Goal: Task Accomplishment & Management: Complete application form

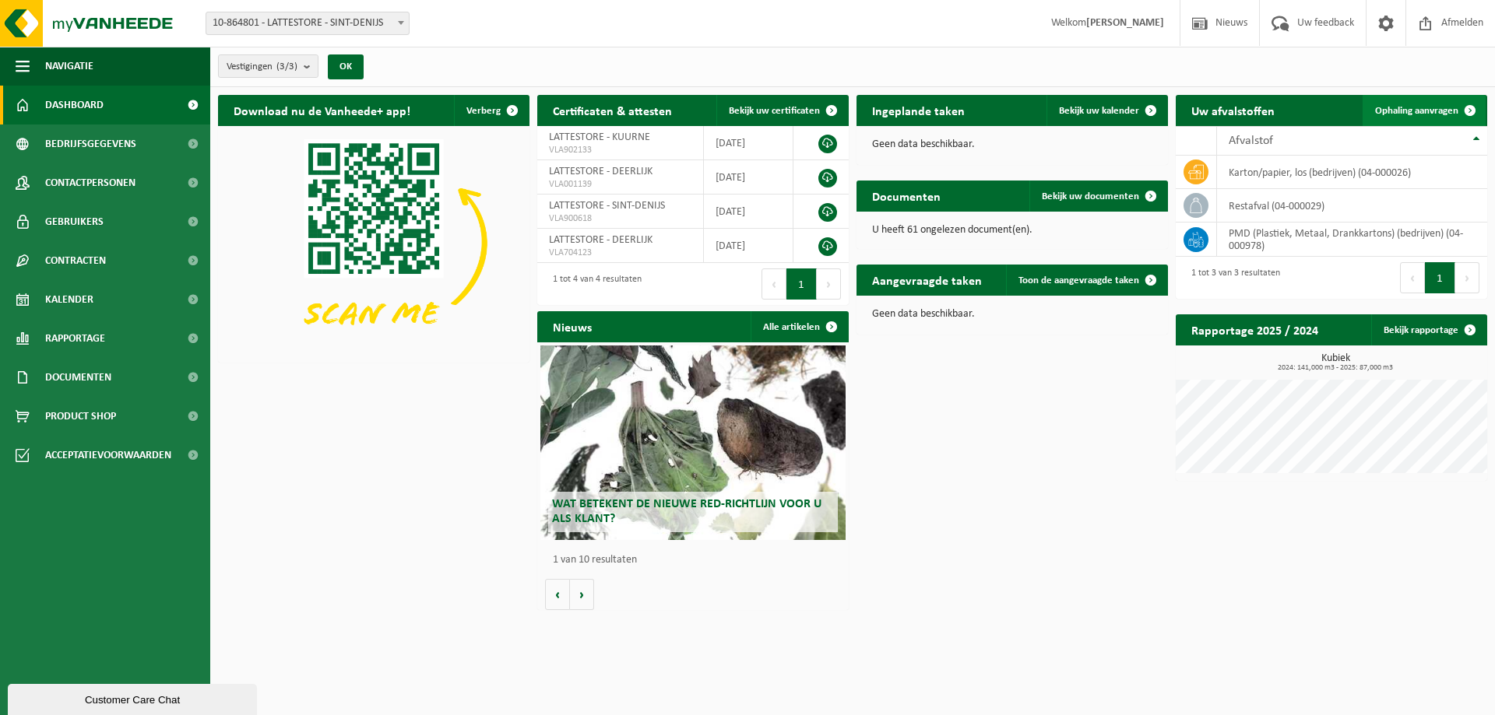
click at [1427, 111] on span "Ophaling aanvragen" at bounding box center [1416, 111] width 83 height 10
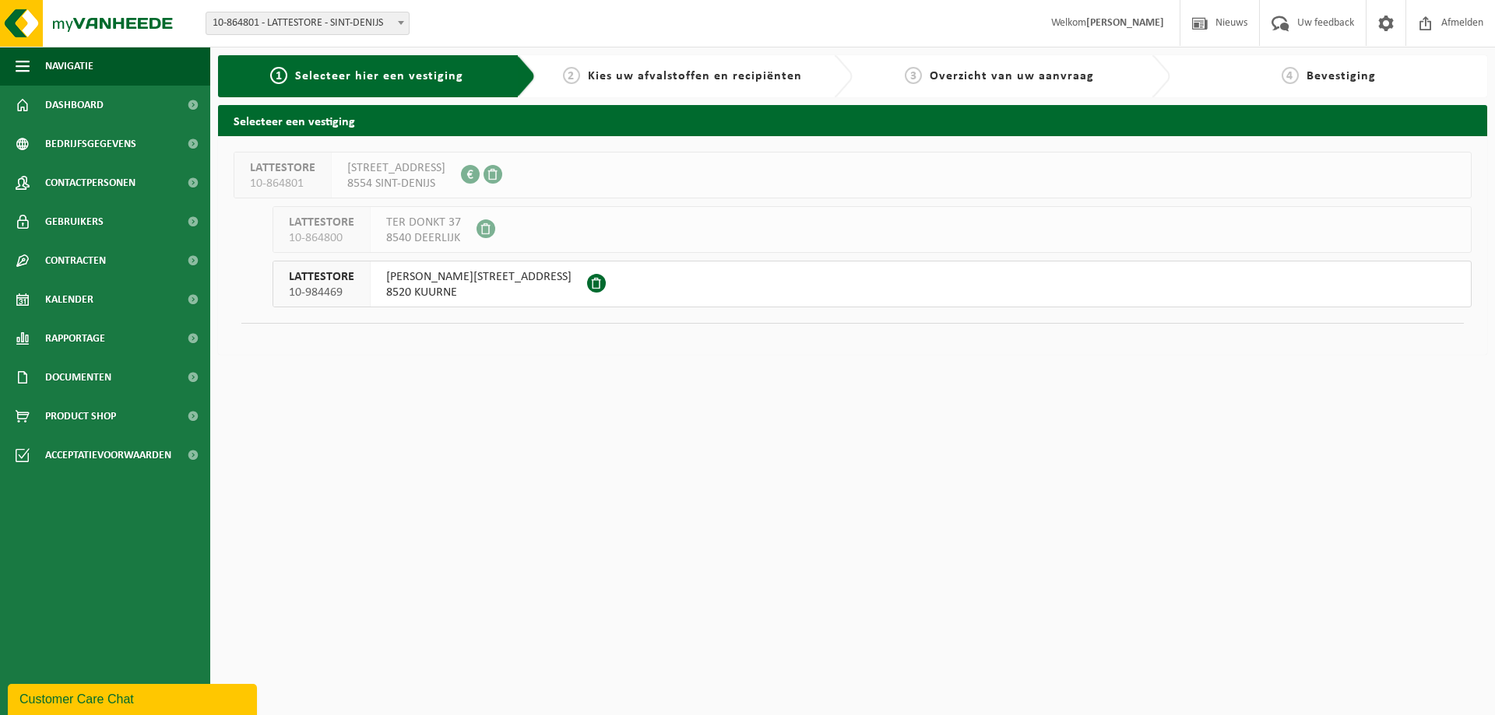
click at [648, 276] on button "LATTESTORE 10-984469 PIETER VERHAEGHESTRAAT 34 8520 KUURNE" at bounding box center [871, 284] width 1199 height 47
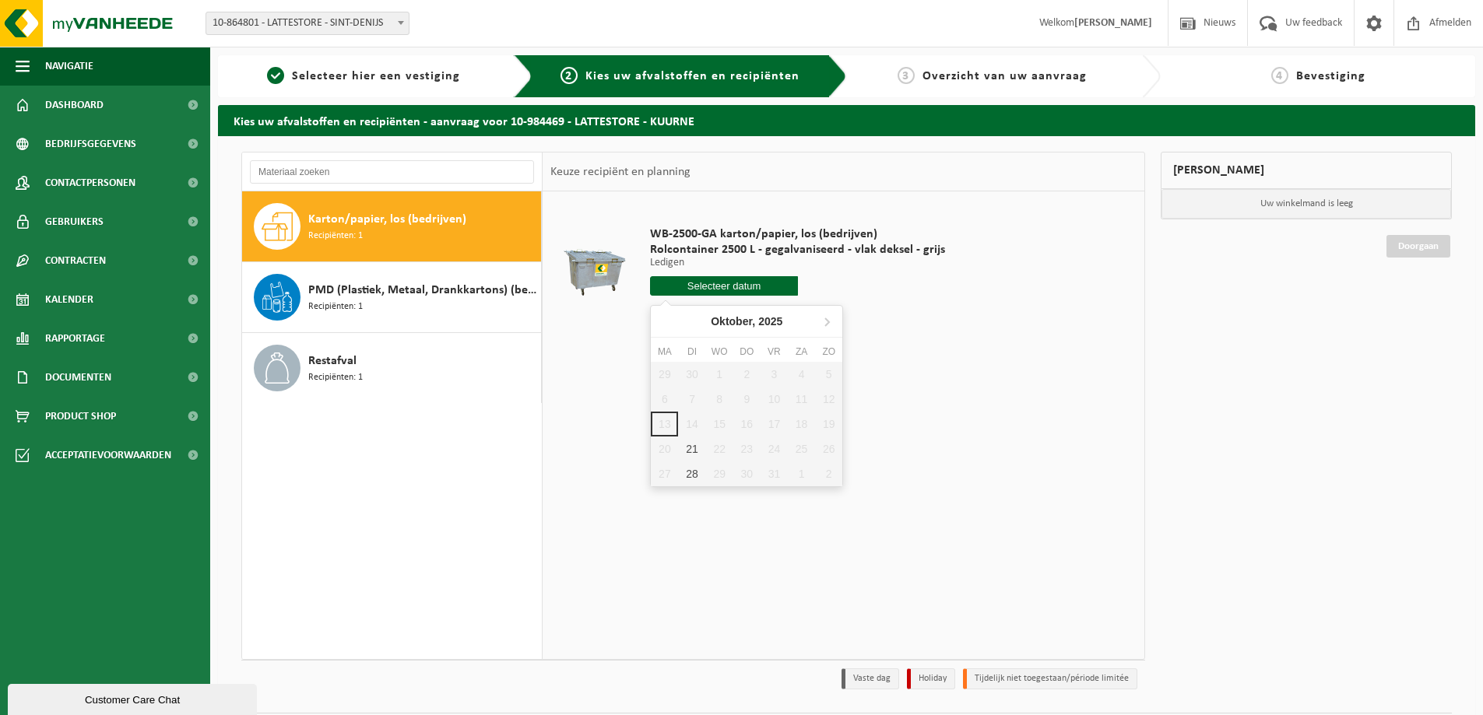
click at [704, 289] on input "text" at bounding box center [724, 285] width 148 height 19
click at [704, 451] on div "21" at bounding box center [691, 449] width 27 height 25
type input "Van 2025-10-21"
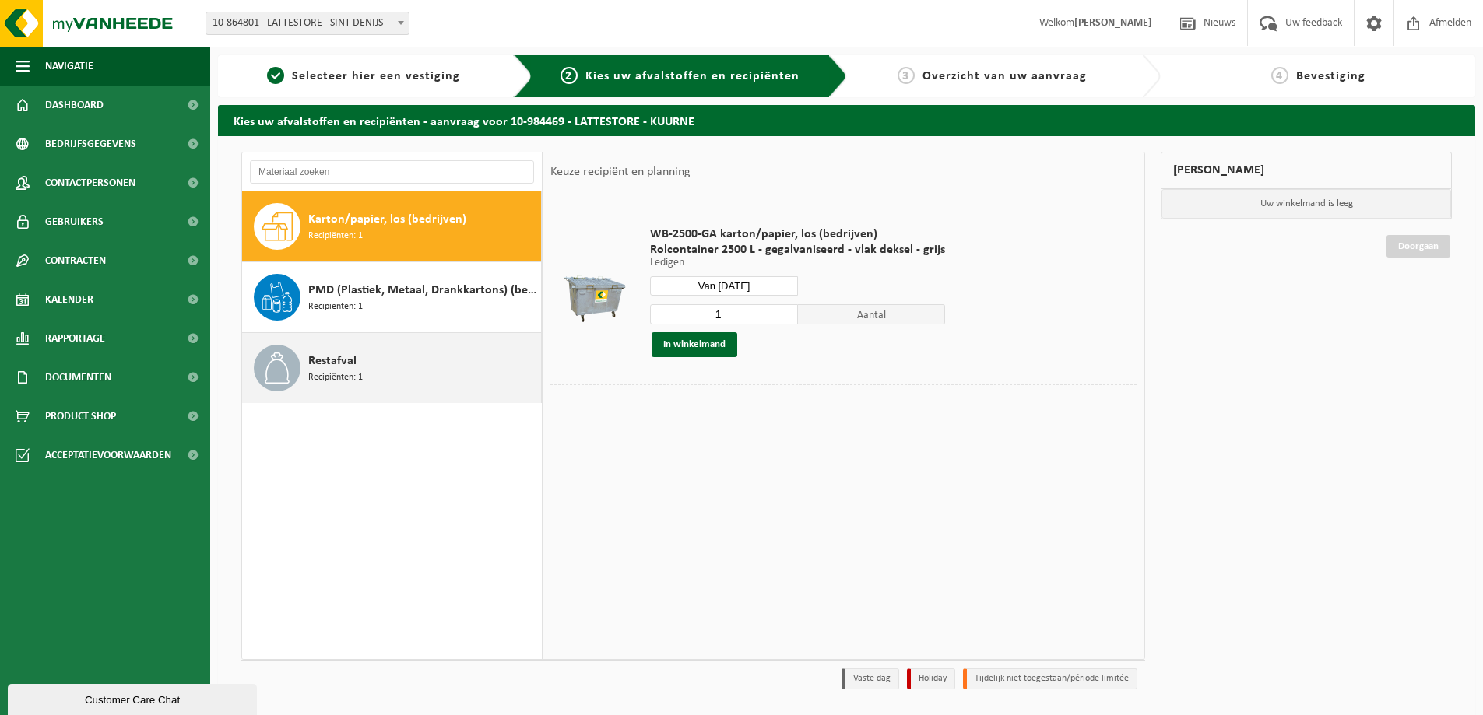
click at [314, 356] on span "Restafval" at bounding box center [332, 361] width 48 height 19
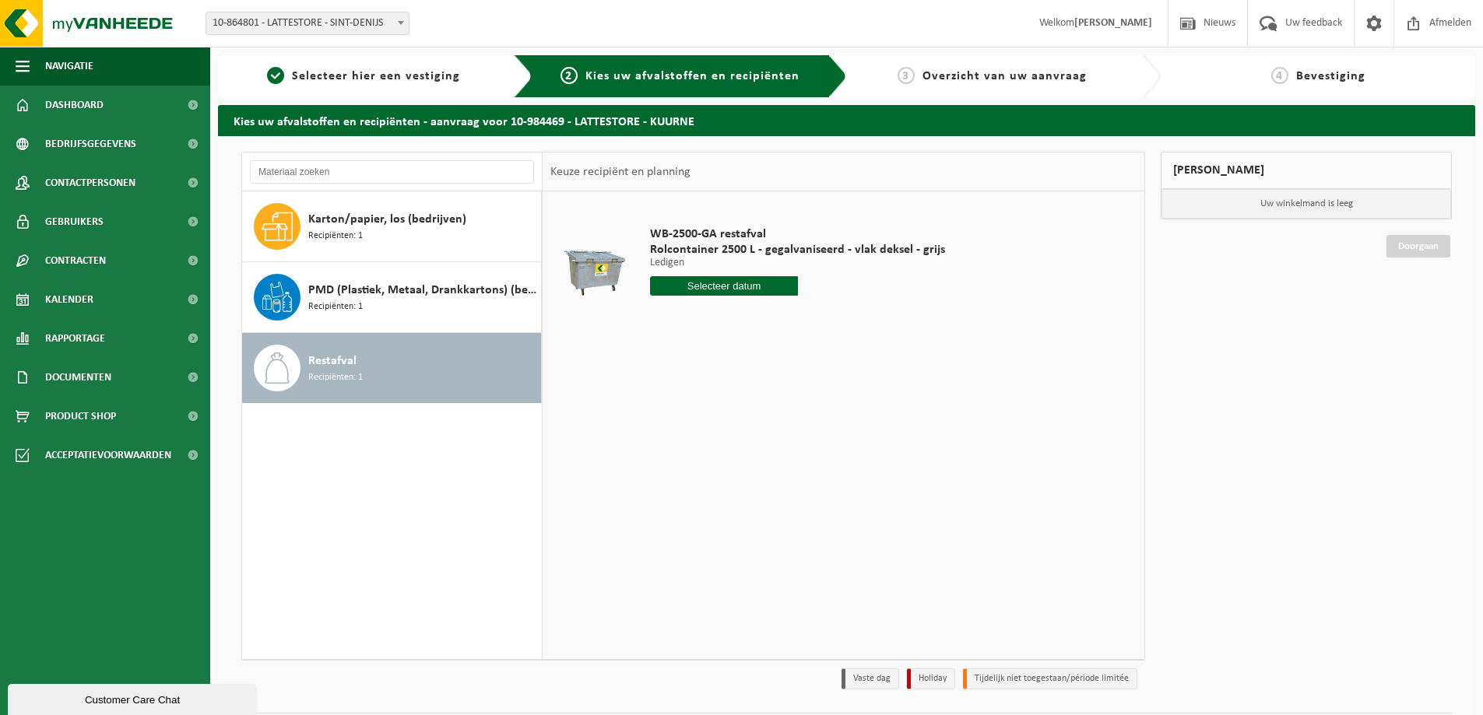
click at [716, 277] on input "text" at bounding box center [724, 285] width 148 height 19
click at [311, 234] on span "Recipiënten: 1" at bounding box center [335, 236] width 54 height 15
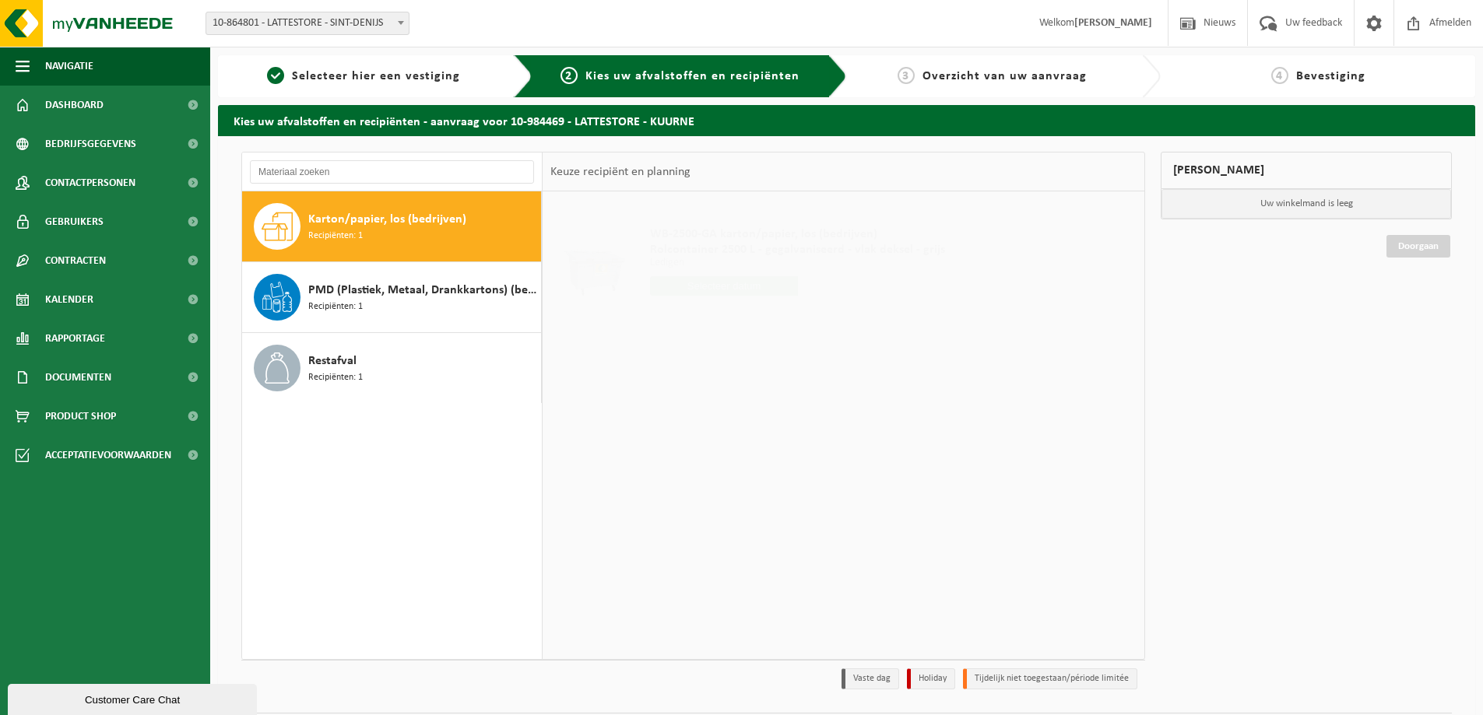
click at [731, 281] on input "text" at bounding box center [724, 285] width 148 height 19
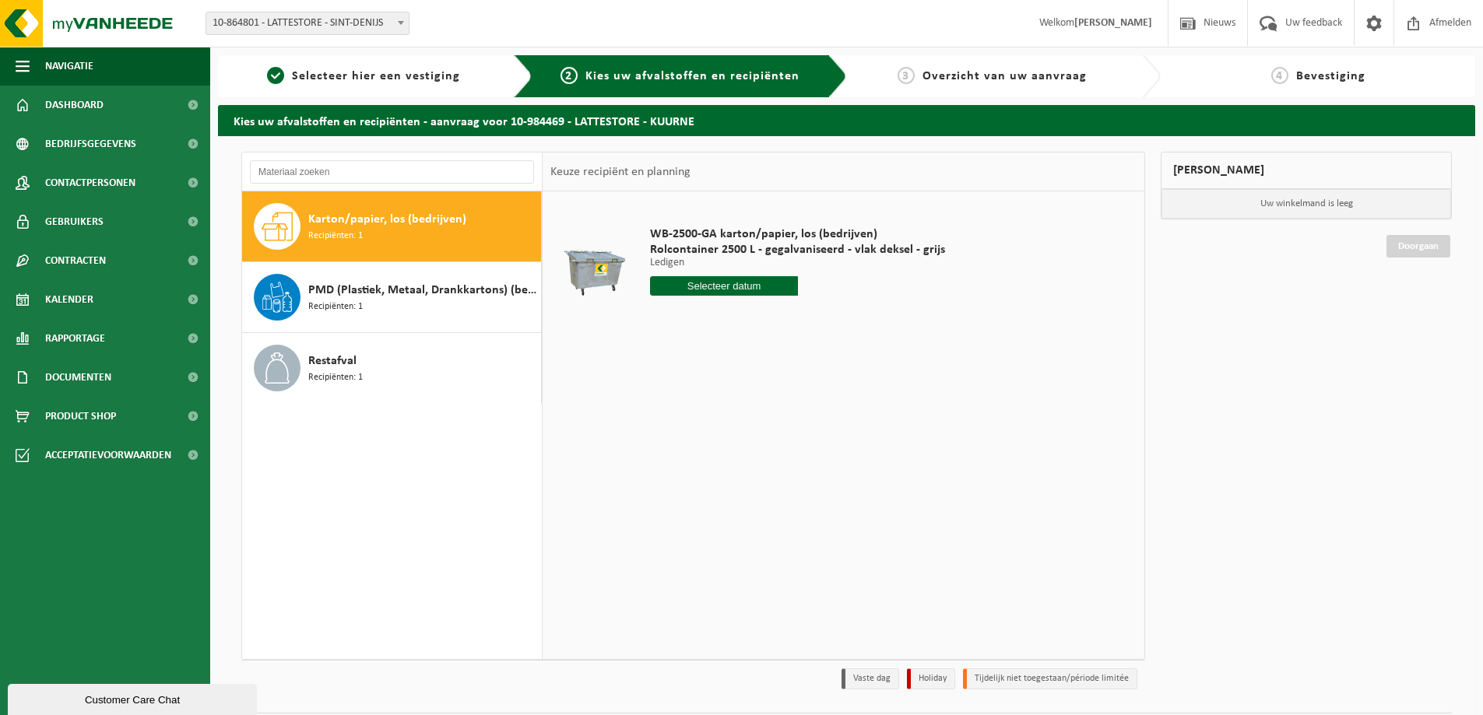
click at [731, 281] on input "text" at bounding box center [724, 285] width 148 height 19
click at [730, 285] on input "text" at bounding box center [724, 285] width 148 height 19
click at [704, 282] on input "text" at bounding box center [724, 285] width 148 height 19
click at [689, 277] on input "text" at bounding box center [724, 285] width 148 height 19
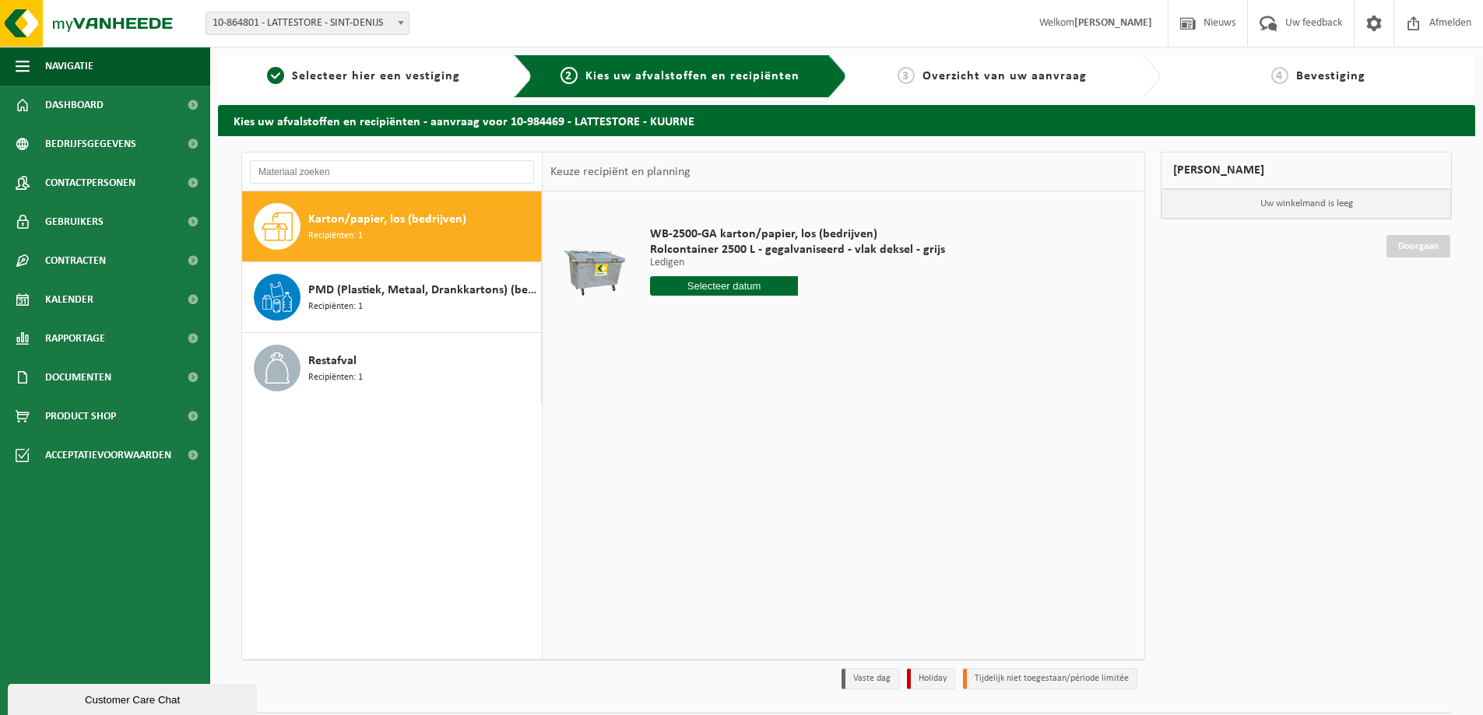
click at [689, 277] on input "text" at bounding box center [724, 285] width 148 height 19
click at [320, 364] on span "Restafval" at bounding box center [332, 361] width 48 height 19
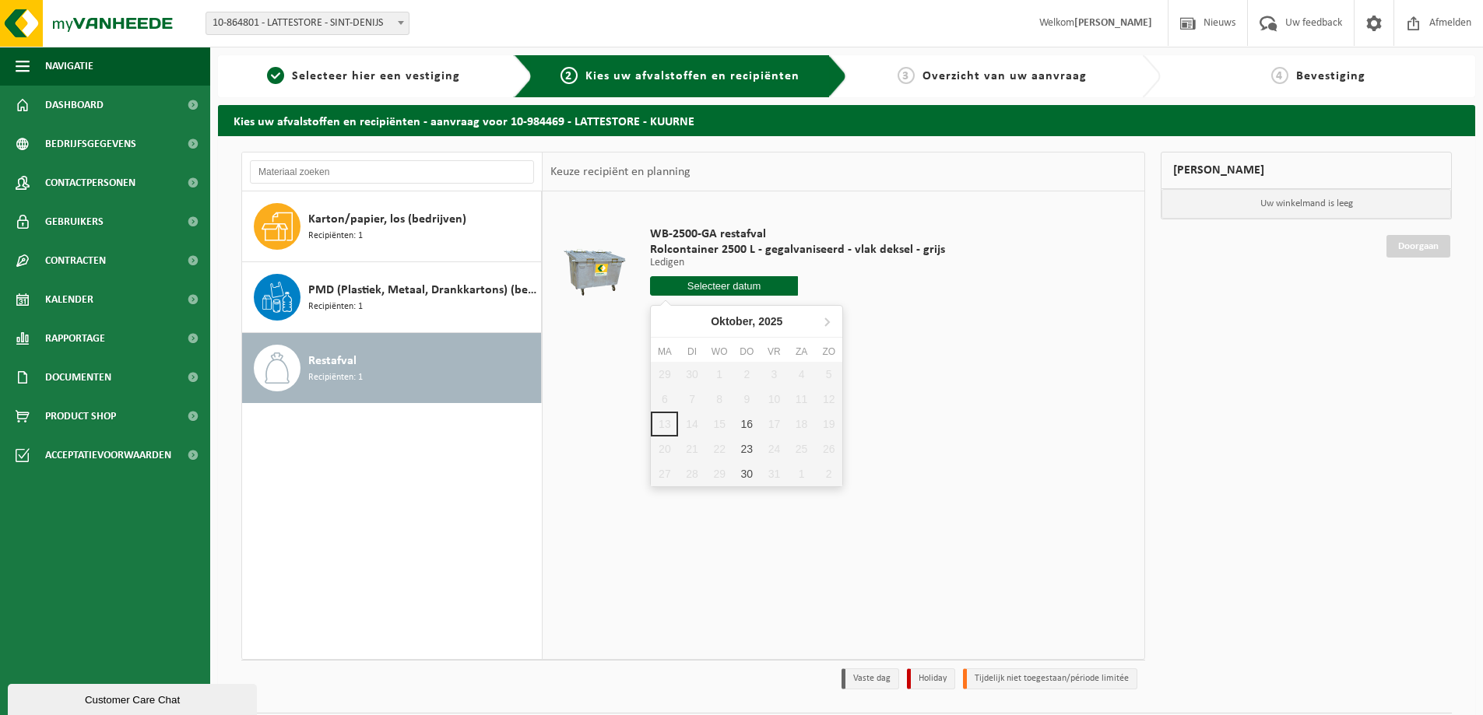
click at [666, 287] on input "text" at bounding box center [724, 285] width 148 height 19
click at [748, 430] on div "16" at bounding box center [746, 424] width 27 height 25
type input "Van 2025-10-16"
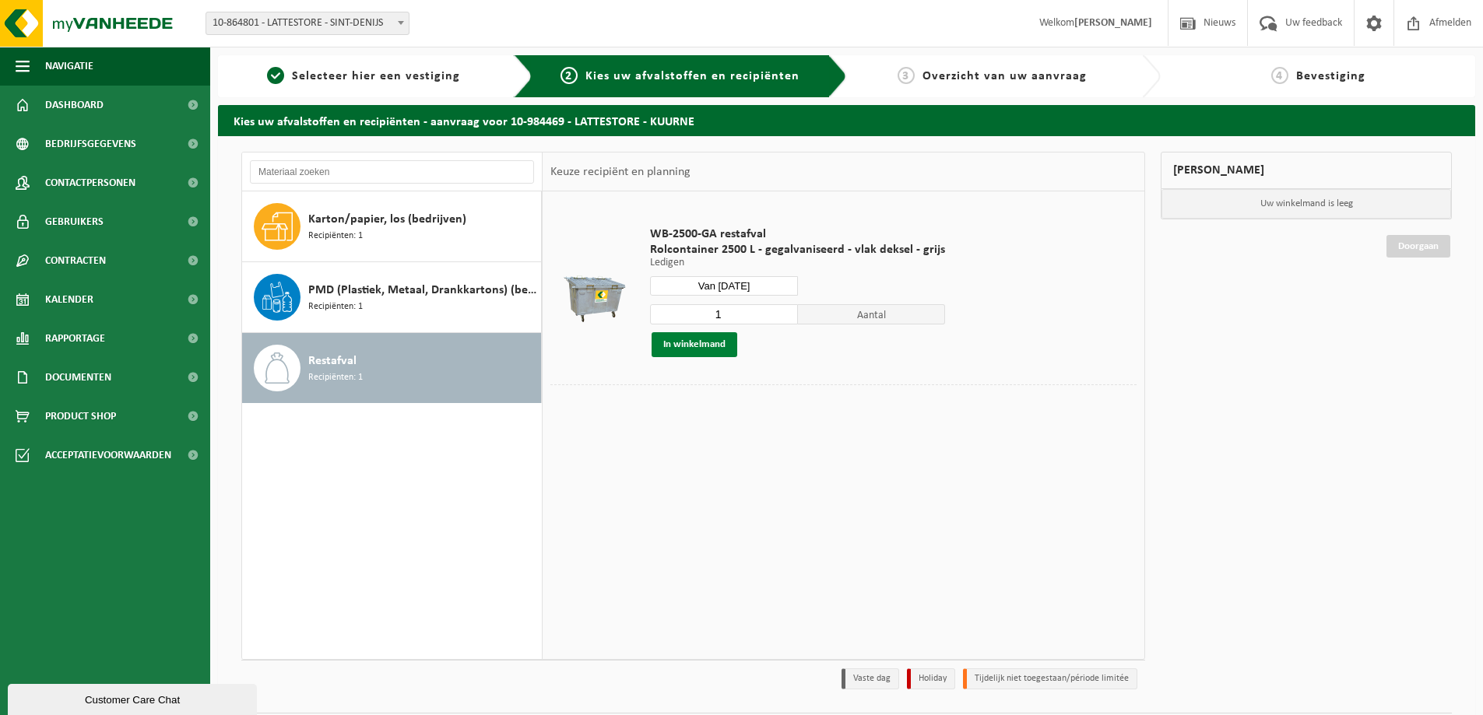
click at [697, 345] on button "In winkelmand" at bounding box center [695, 344] width 86 height 25
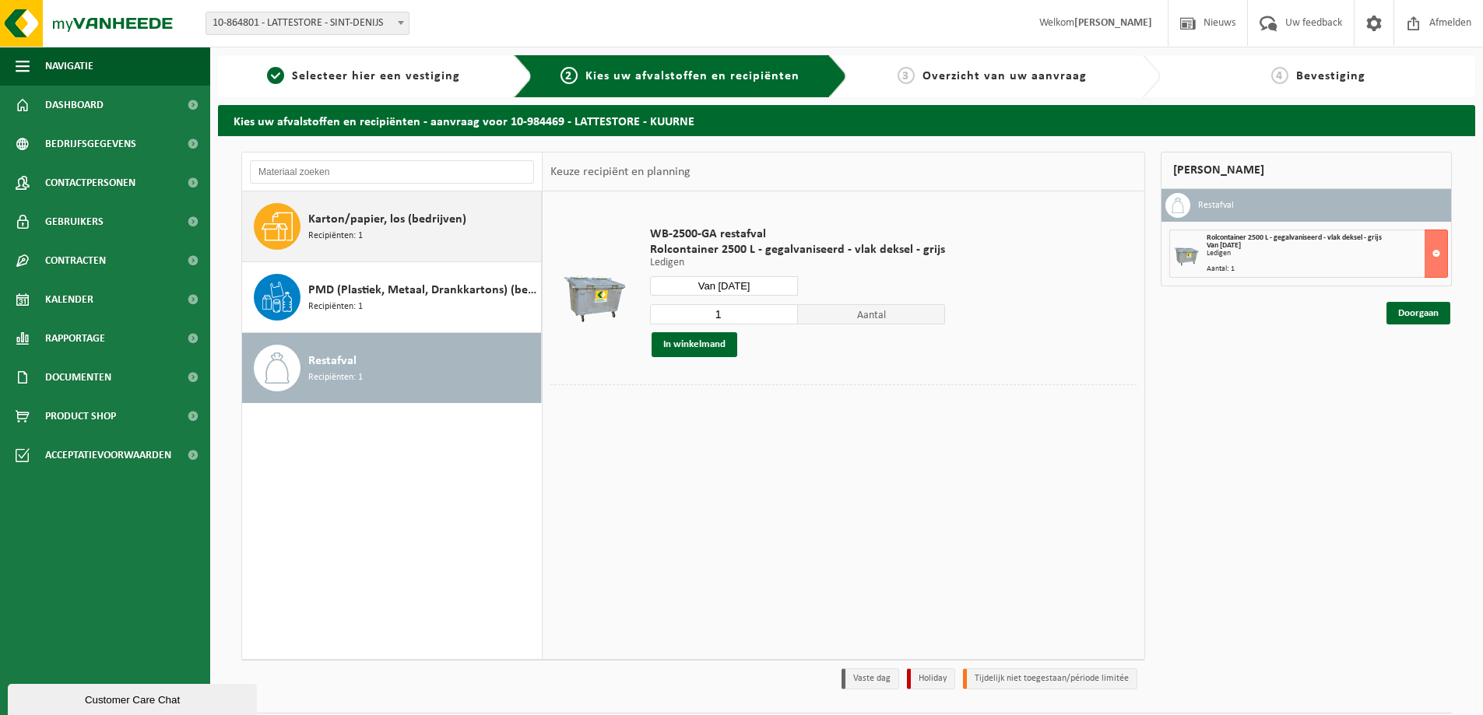
click at [322, 221] on span "Karton/papier, los (bedrijven)" at bounding box center [387, 219] width 158 height 19
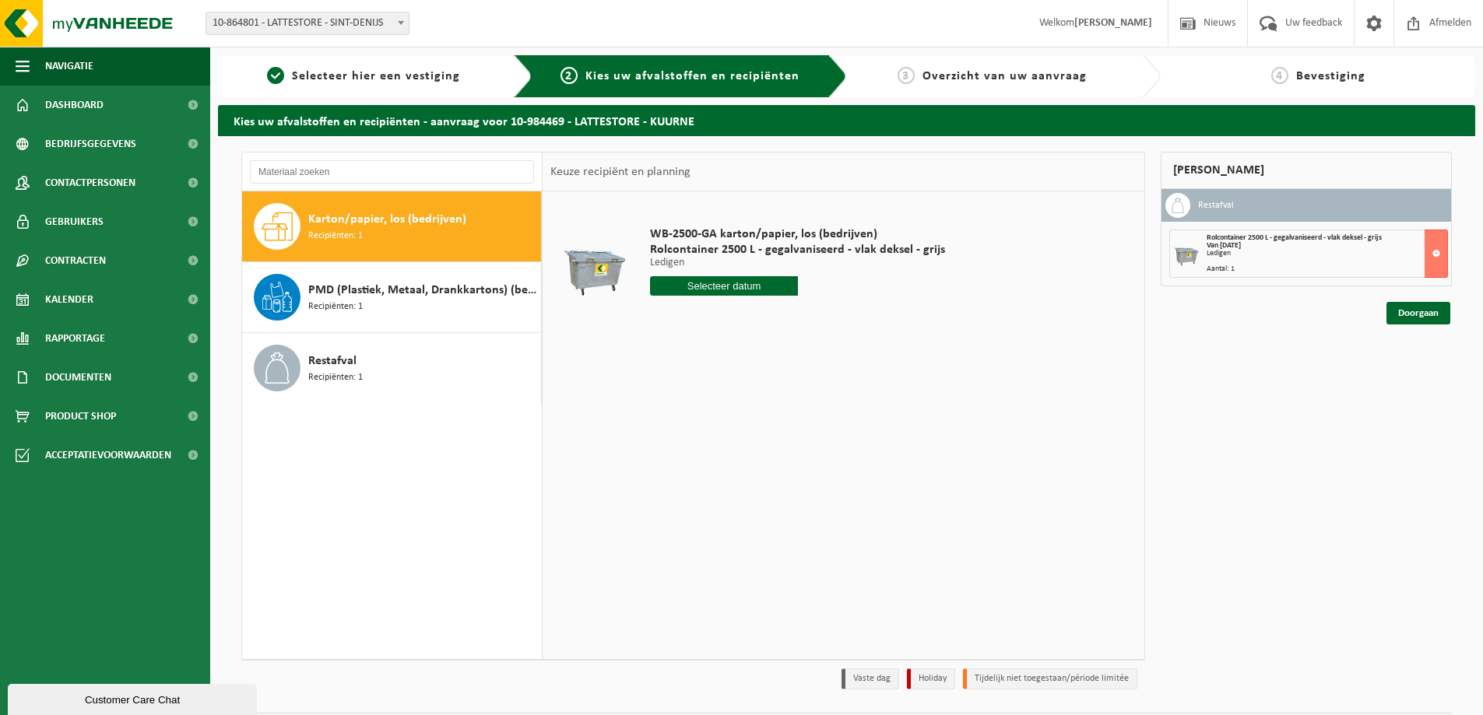
click at [744, 283] on input "text" at bounding box center [724, 285] width 148 height 19
click at [683, 449] on div "21" at bounding box center [691, 449] width 27 height 25
type input "Van [DATE]"
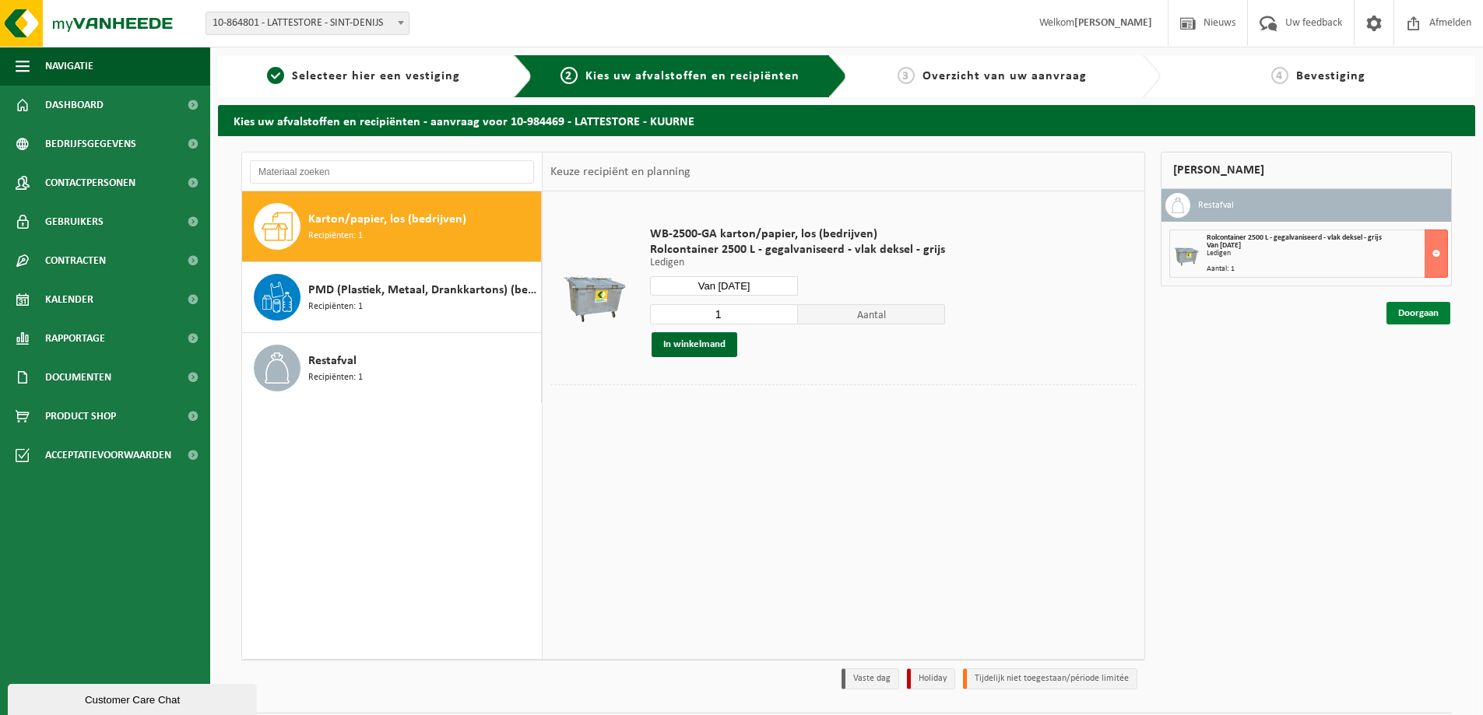
click at [1403, 308] on link "Doorgaan" at bounding box center [1418, 313] width 64 height 23
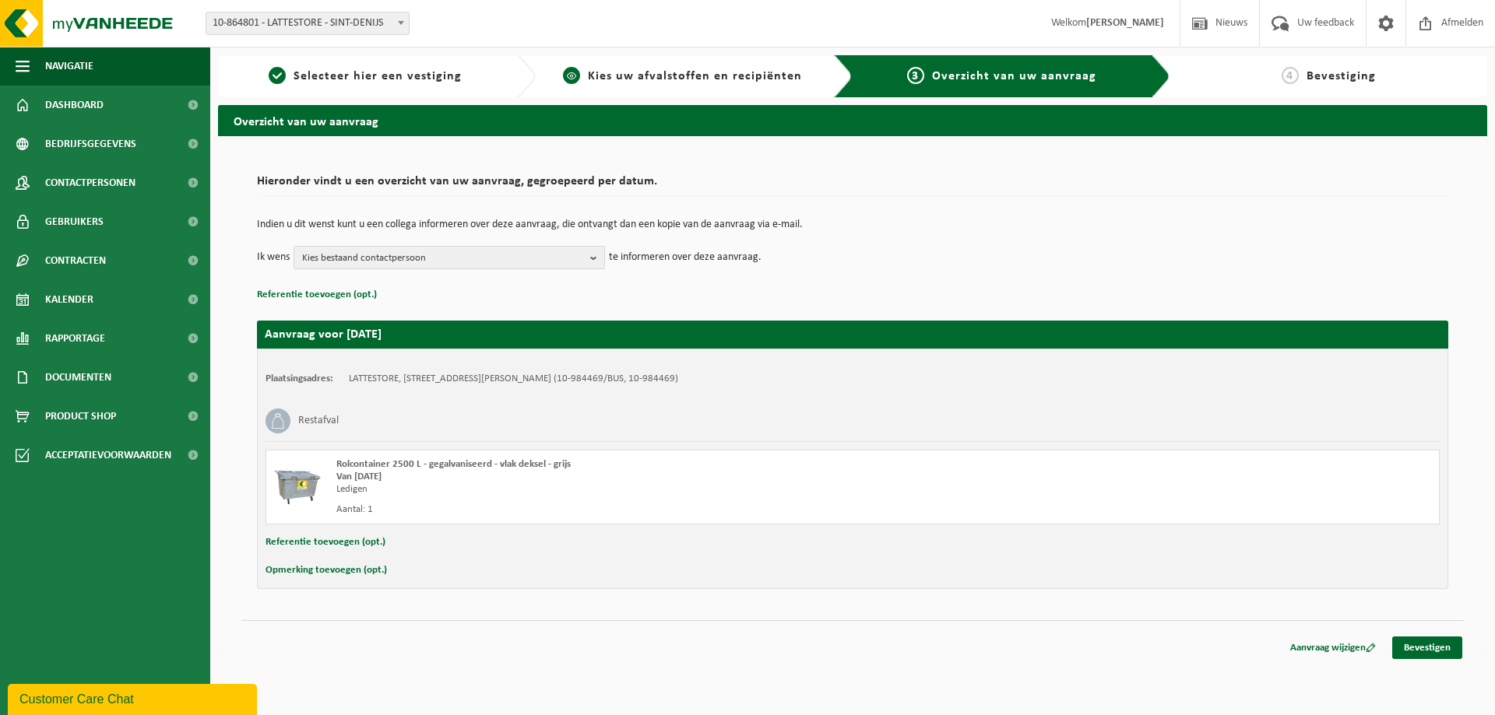
click at [694, 63] on div "2 Kies uw afvalstoffen en recipiënten" at bounding box center [695, 76] width 318 height 42
click at [1428, 639] on link "Bevestigen" at bounding box center [1427, 648] width 70 height 23
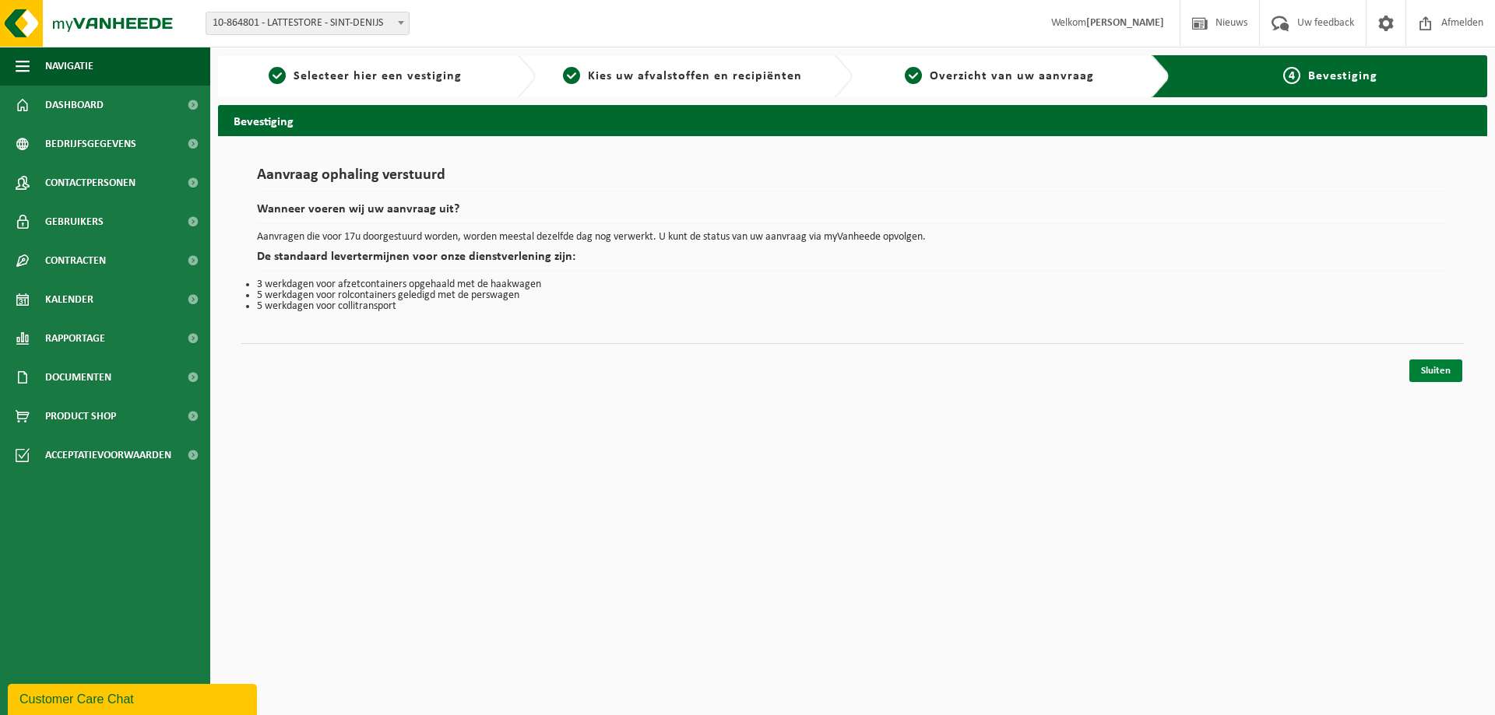
click at [1424, 377] on link "Sluiten" at bounding box center [1435, 371] width 53 height 23
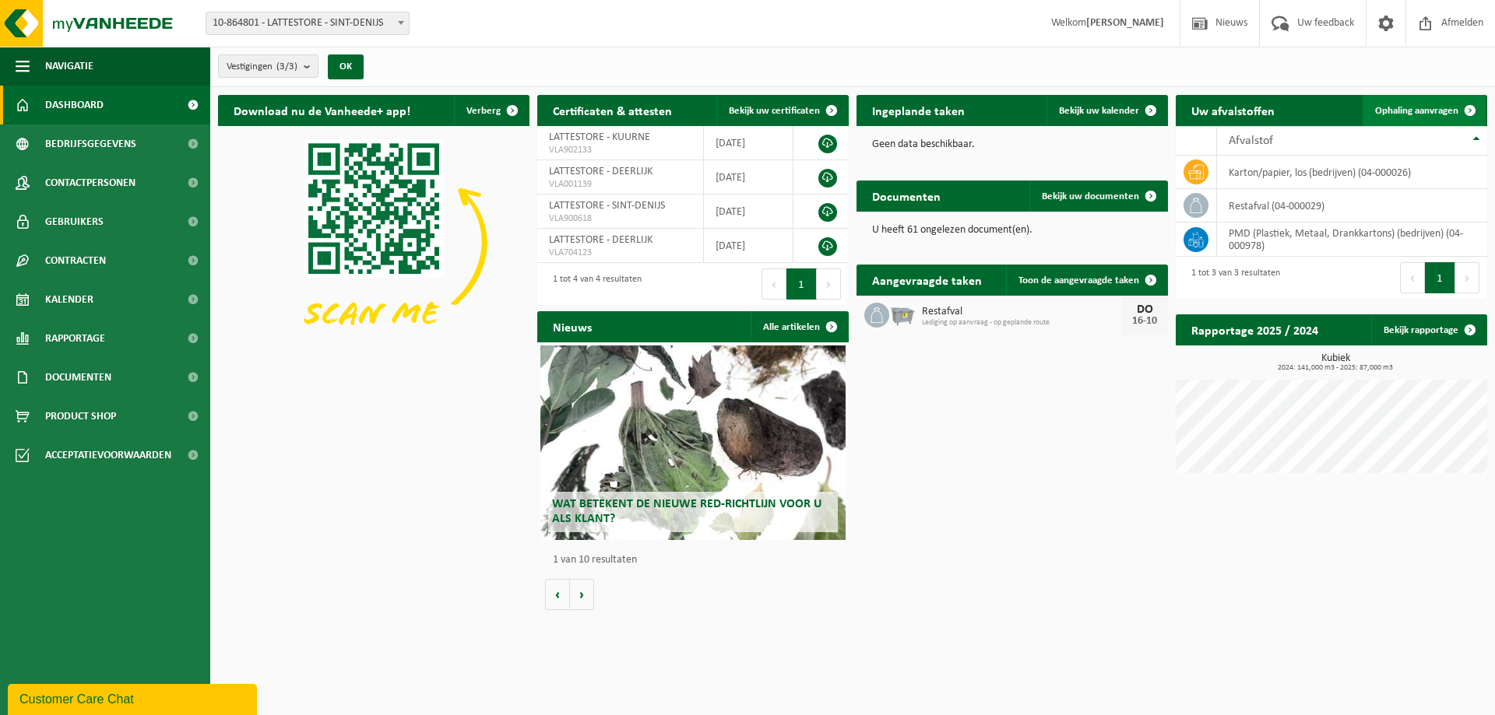
click at [1438, 116] on link "Ophaling aanvragen" at bounding box center [1423, 110] width 123 height 31
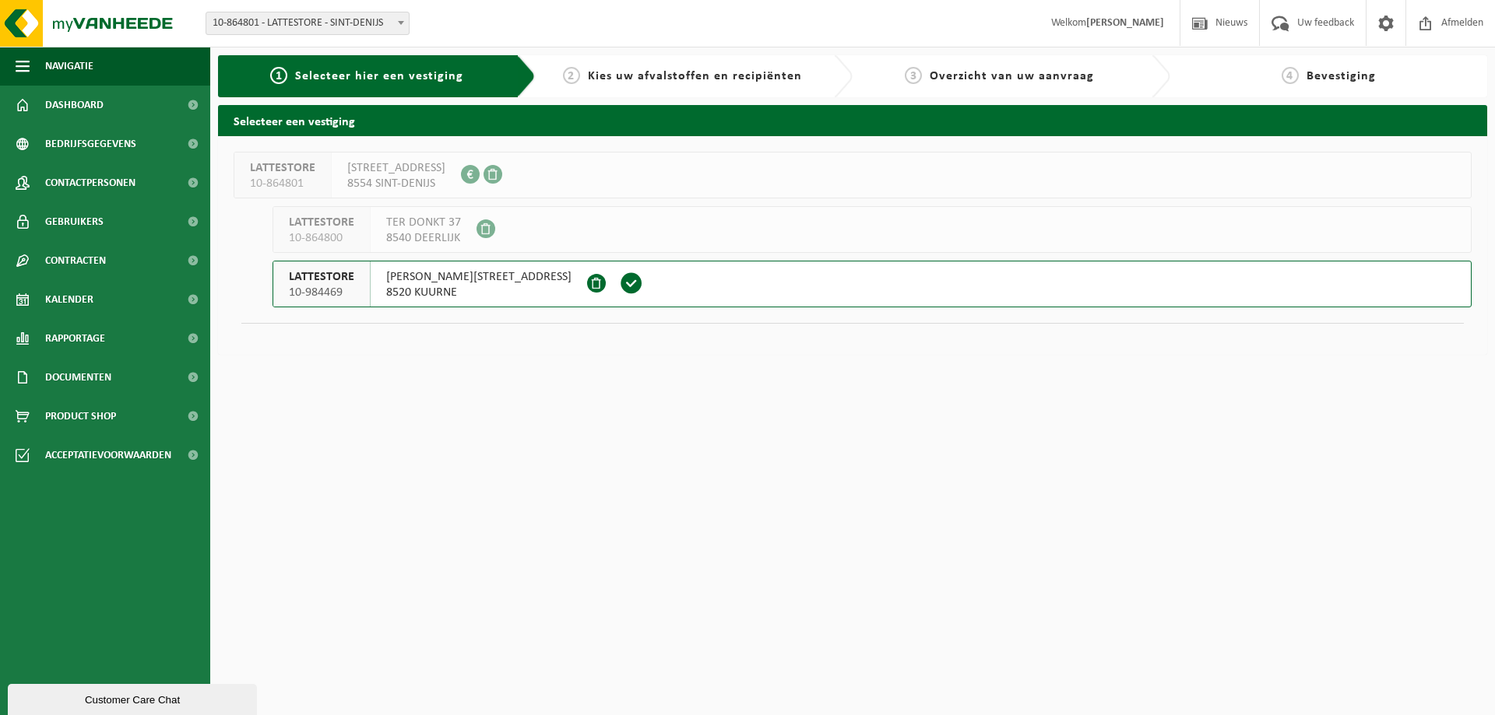
click at [392, 293] on span "8520 KUURNE" at bounding box center [478, 293] width 185 height 16
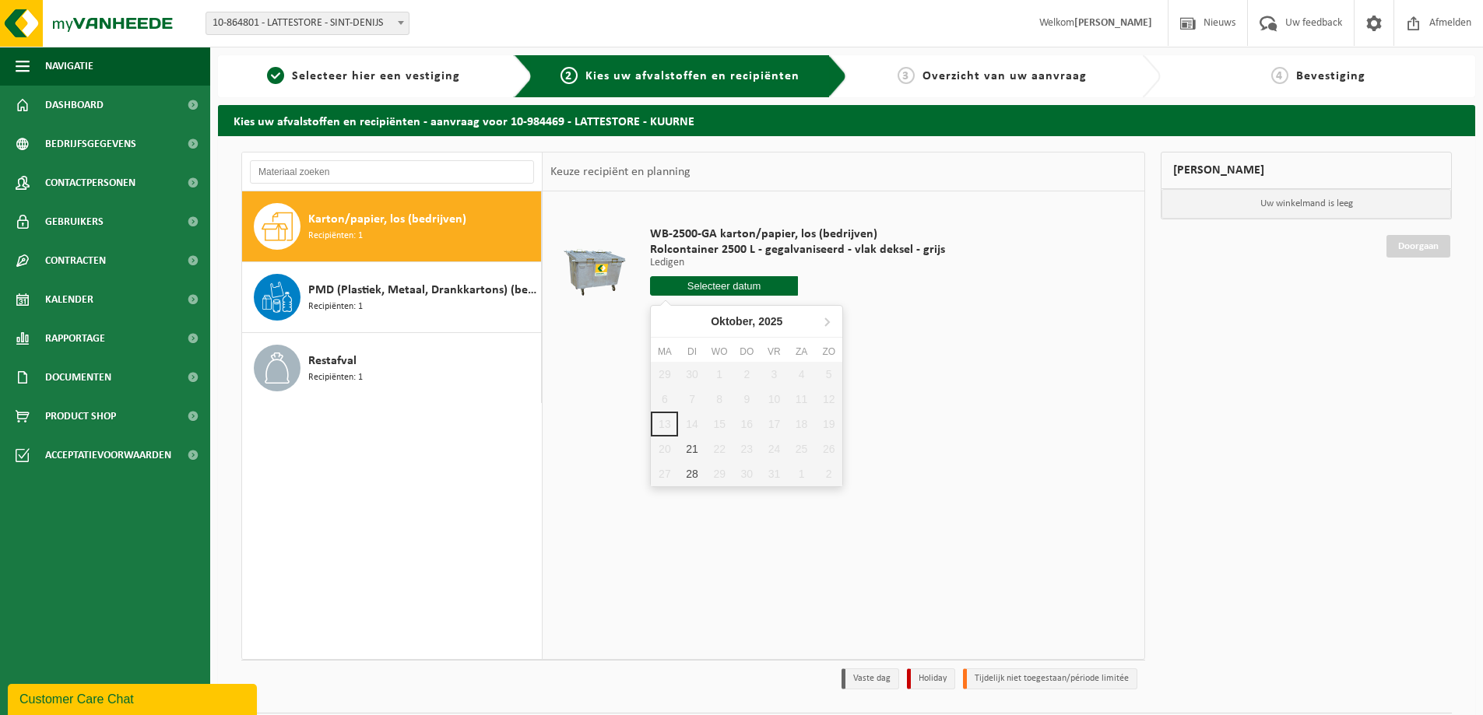
click at [780, 290] on input "text" at bounding box center [724, 285] width 148 height 19
click at [701, 451] on div "21" at bounding box center [691, 449] width 27 height 25
type input "Van 2025-10-21"
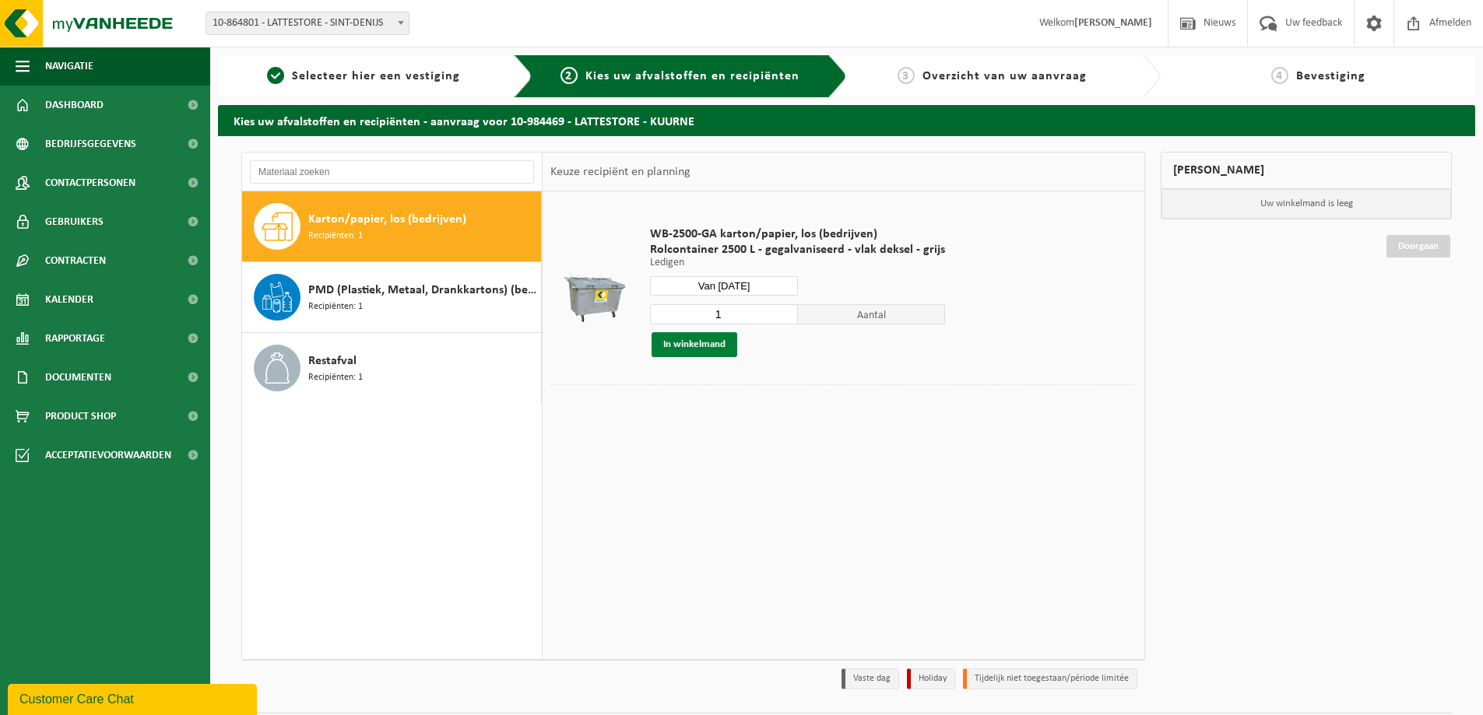
click at [677, 344] on button "In winkelmand" at bounding box center [695, 344] width 86 height 25
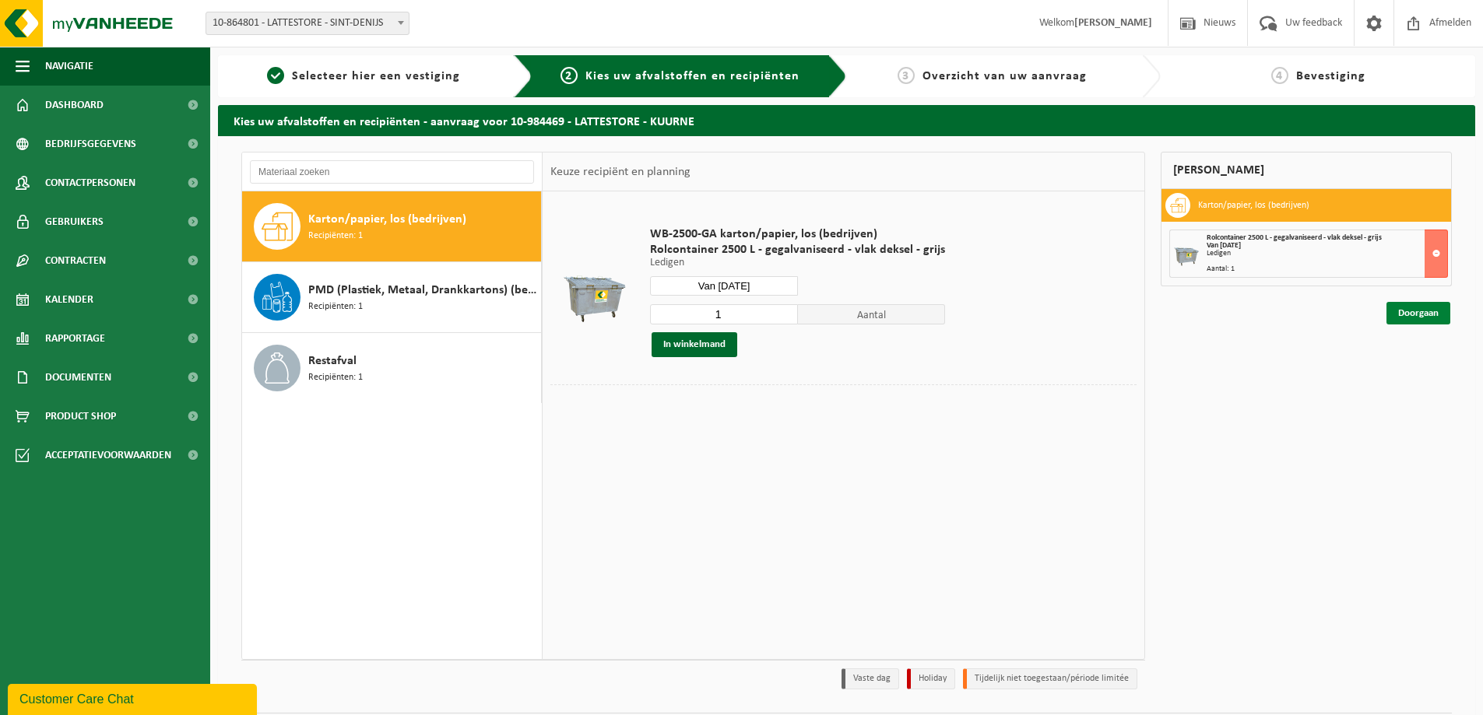
click at [1428, 311] on link "Doorgaan" at bounding box center [1418, 313] width 64 height 23
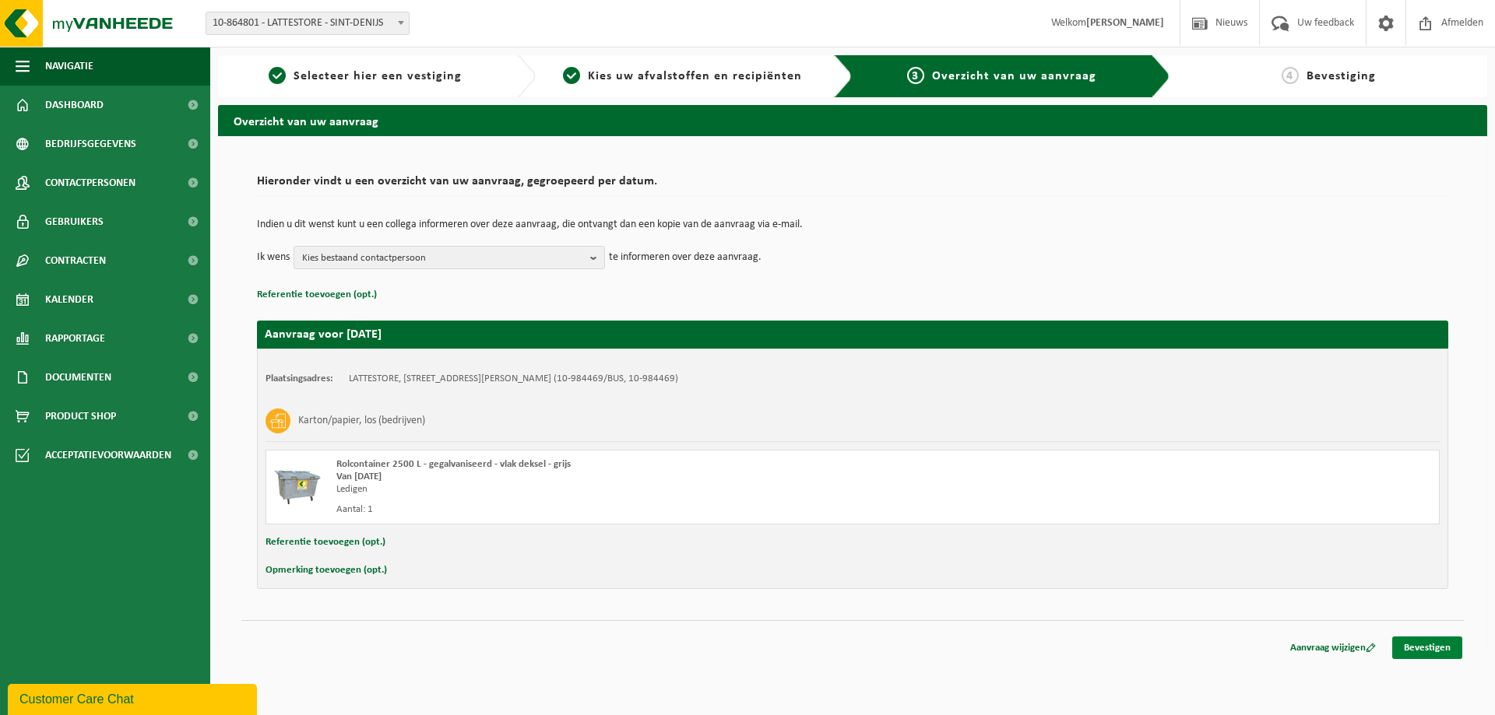
click at [1455, 653] on link "Bevestigen" at bounding box center [1427, 648] width 70 height 23
